Goal: Task Accomplishment & Management: Use online tool/utility

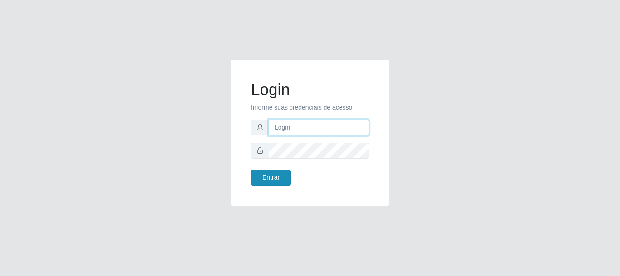
type input "caio@B1"
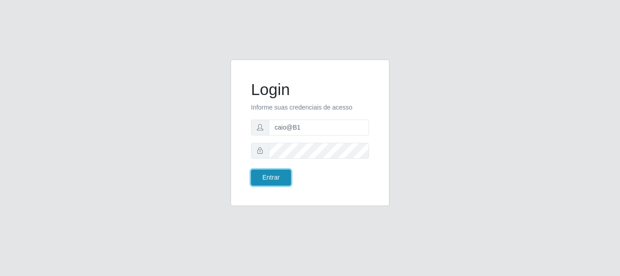
click at [279, 178] on button "Entrar" at bounding box center [271, 177] width 40 height 16
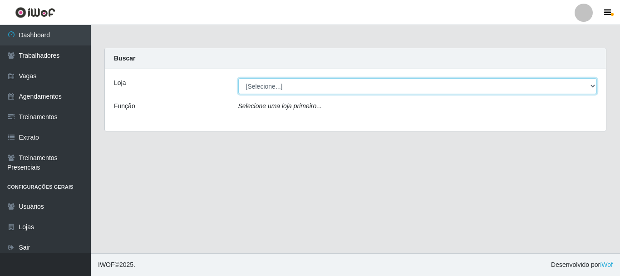
click at [595, 85] on select "[Selecione...] Bemais Supermercados - B1 [GEOGRAPHIC_DATA]" at bounding box center [417, 86] width 359 height 16
select select "403"
click at [238, 78] on select "[Selecione...] Bemais Supermercados - B1 [GEOGRAPHIC_DATA]" at bounding box center [417, 86] width 359 height 16
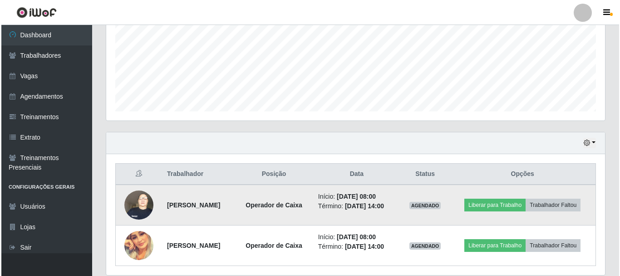
scroll to position [246, 0]
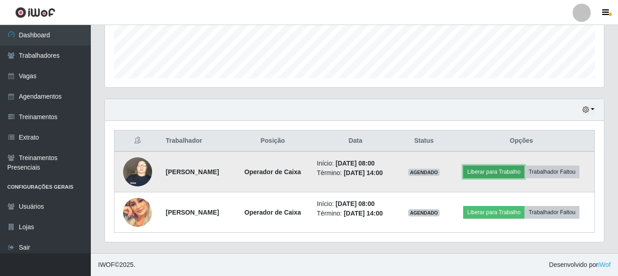
click at [496, 170] on button "Liberar para Trabalho" at bounding box center [493, 171] width 61 height 13
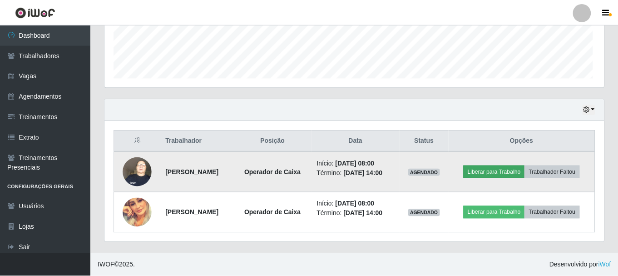
scroll to position [188, 494]
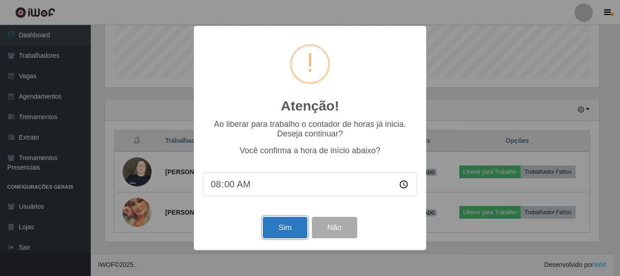
click at [276, 230] on button "Sim" at bounding box center [285, 227] width 44 height 21
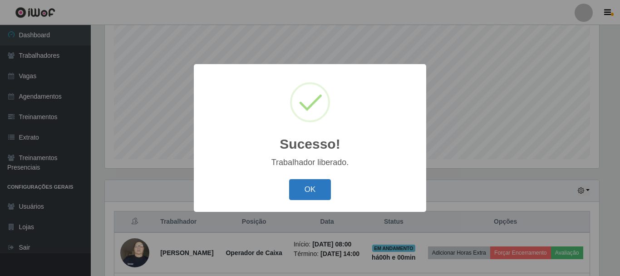
click at [312, 194] on button "OK" at bounding box center [310, 189] width 42 height 21
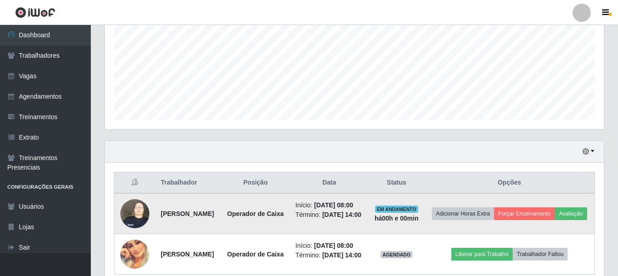
scroll to position [256, 0]
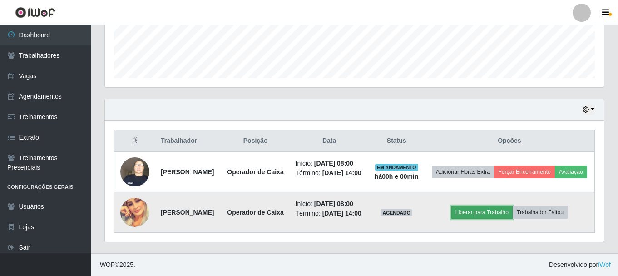
click at [506, 218] on button "Liberar para Trabalho" at bounding box center [481, 212] width 61 height 13
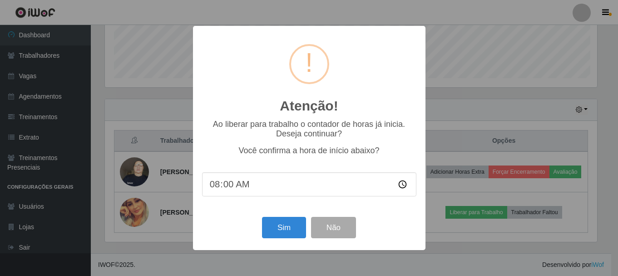
scroll to position [188, 494]
click at [280, 228] on button "Sim" at bounding box center [285, 227] width 44 height 21
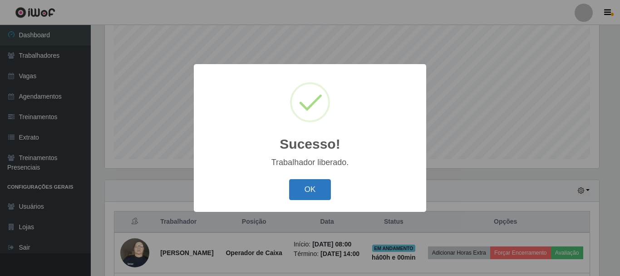
click at [305, 186] on button "OK" at bounding box center [310, 189] width 42 height 21
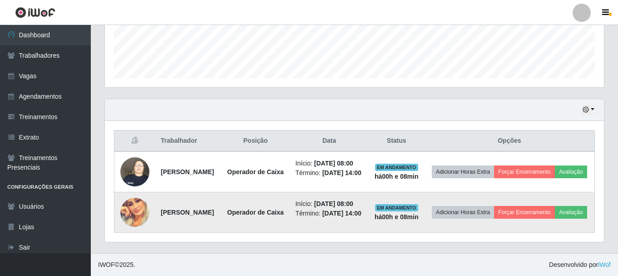
scroll to position [279, 0]
click at [142, 205] on img at bounding box center [134, 211] width 29 height 29
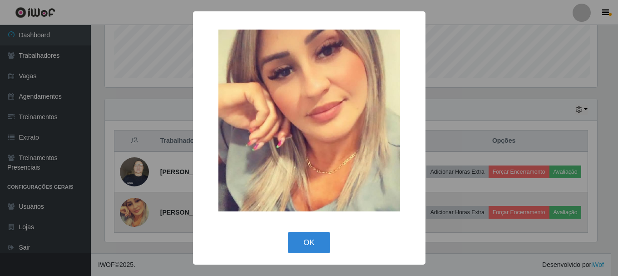
scroll to position [188, 494]
click at [142, 205] on div "× OK Cancel" at bounding box center [310, 138] width 620 height 276
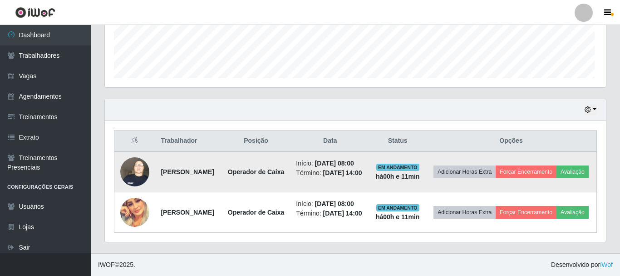
scroll to position [188, 499]
click at [132, 152] on img at bounding box center [134, 171] width 29 height 39
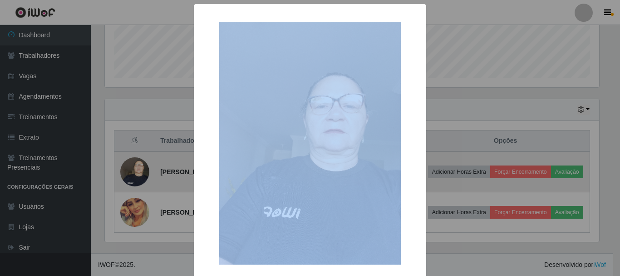
click at [132, 141] on div "× OK Cancel" at bounding box center [310, 138] width 620 height 276
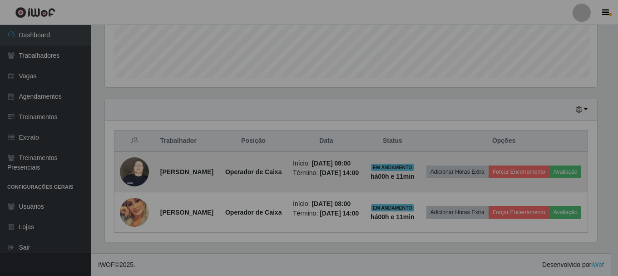
scroll to position [188, 499]
